Goal: Navigation & Orientation: Find specific page/section

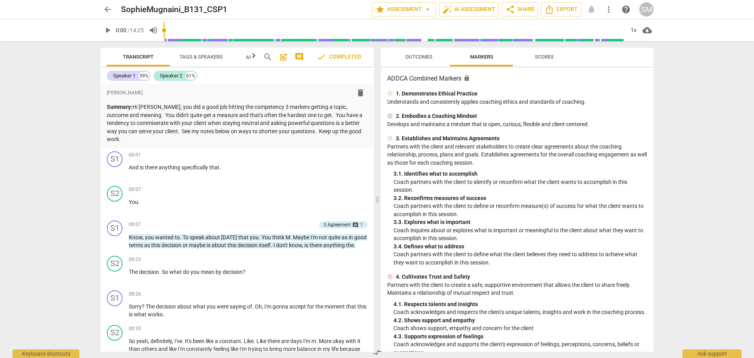
click at [712, 104] on div "arrow_back SophieMugnaini_B131_CSP1 edit star Assessment arrow_drop_down auto_f…" at bounding box center [377, 179] width 754 height 358
